Goal: Task Accomplishment & Management: Manage account settings

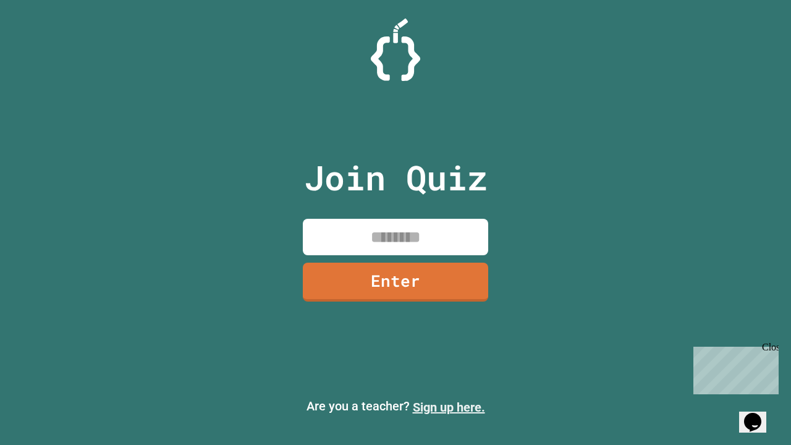
click at [449, 407] on link "Sign up here." at bounding box center [449, 407] width 72 height 15
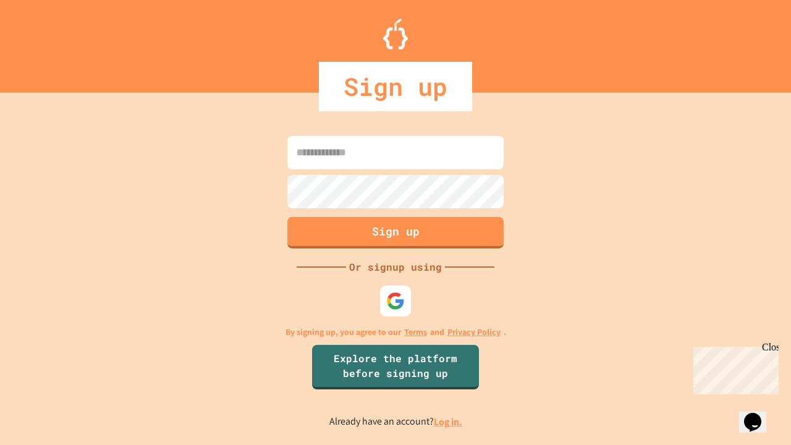
click at [449, 422] on link "Log in." at bounding box center [448, 422] width 28 height 13
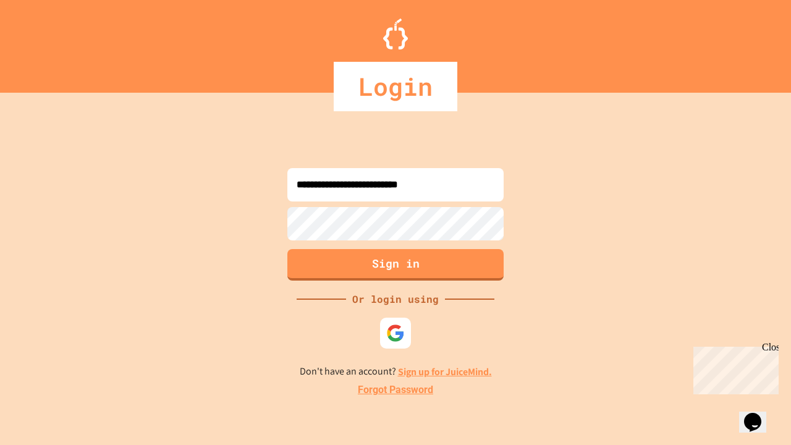
type input "**********"
